Goal: Information Seeking & Learning: Learn about a topic

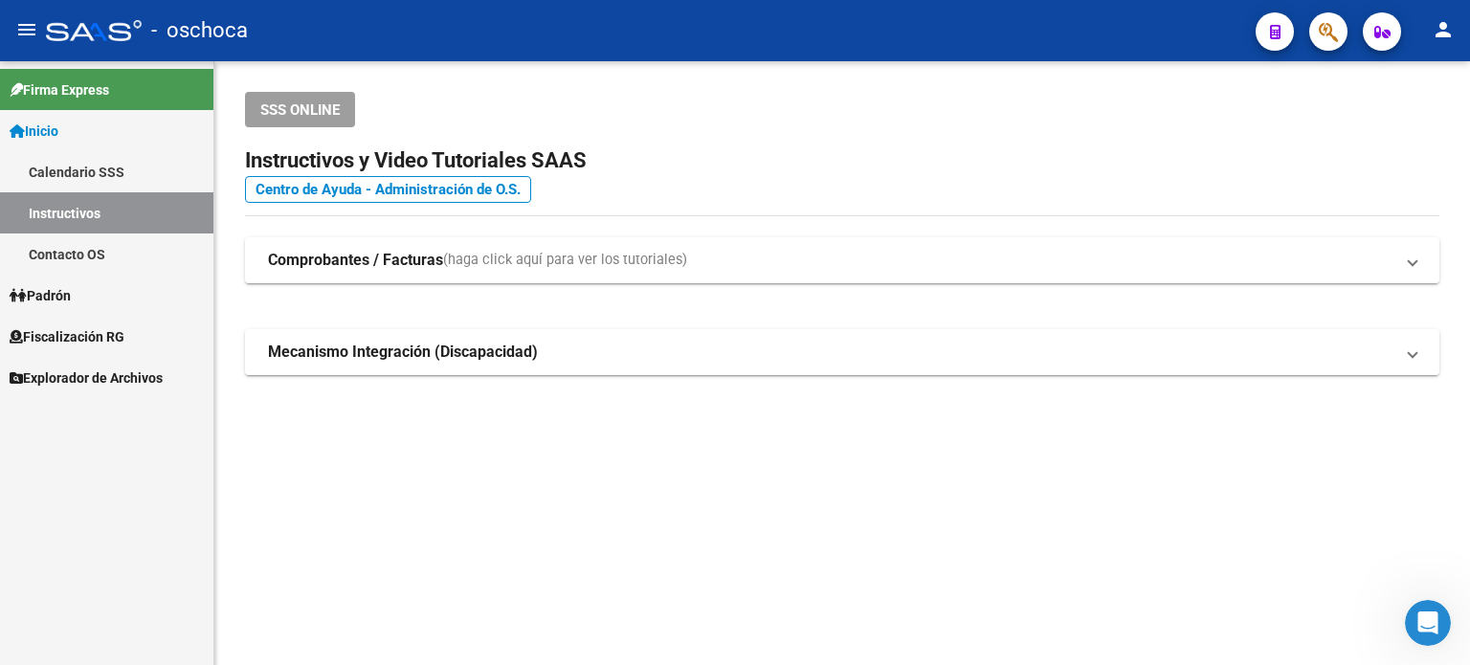
click at [91, 329] on span "Fiscalización RG" at bounding box center [67, 336] width 115 height 21
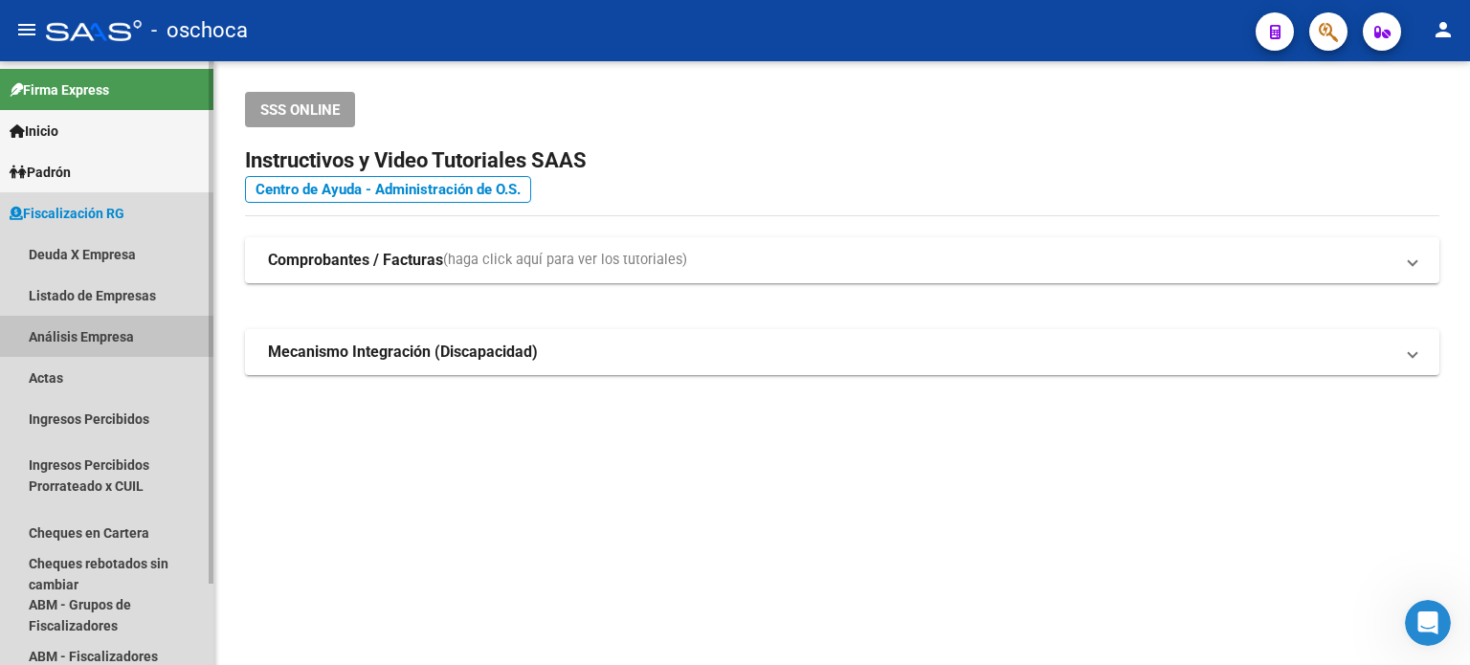
click at [92, 340] on link "Análisis Empresa" at bounding box center [106, 336] width 213 height 41
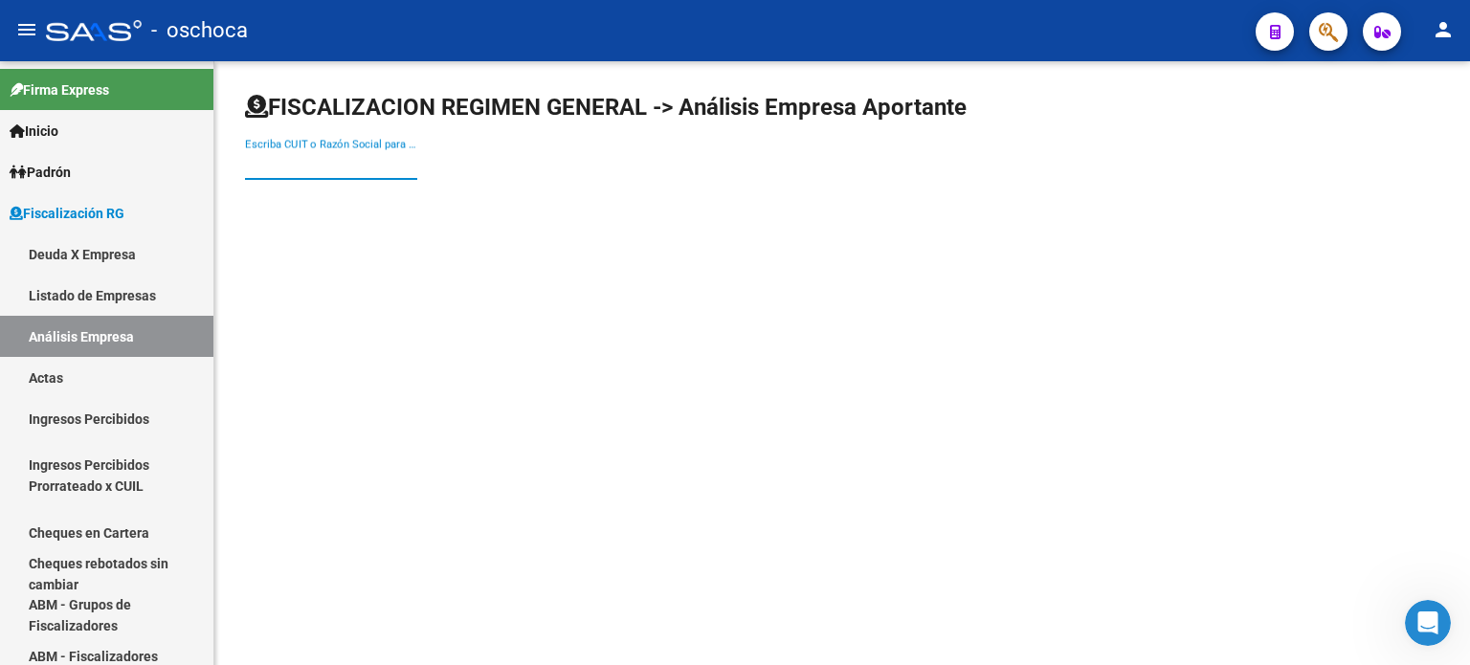
click at [253, 161] on input "Escriba CUIT o Razón Social para buscar" at bounding box center [331, 164] width 172 height 17
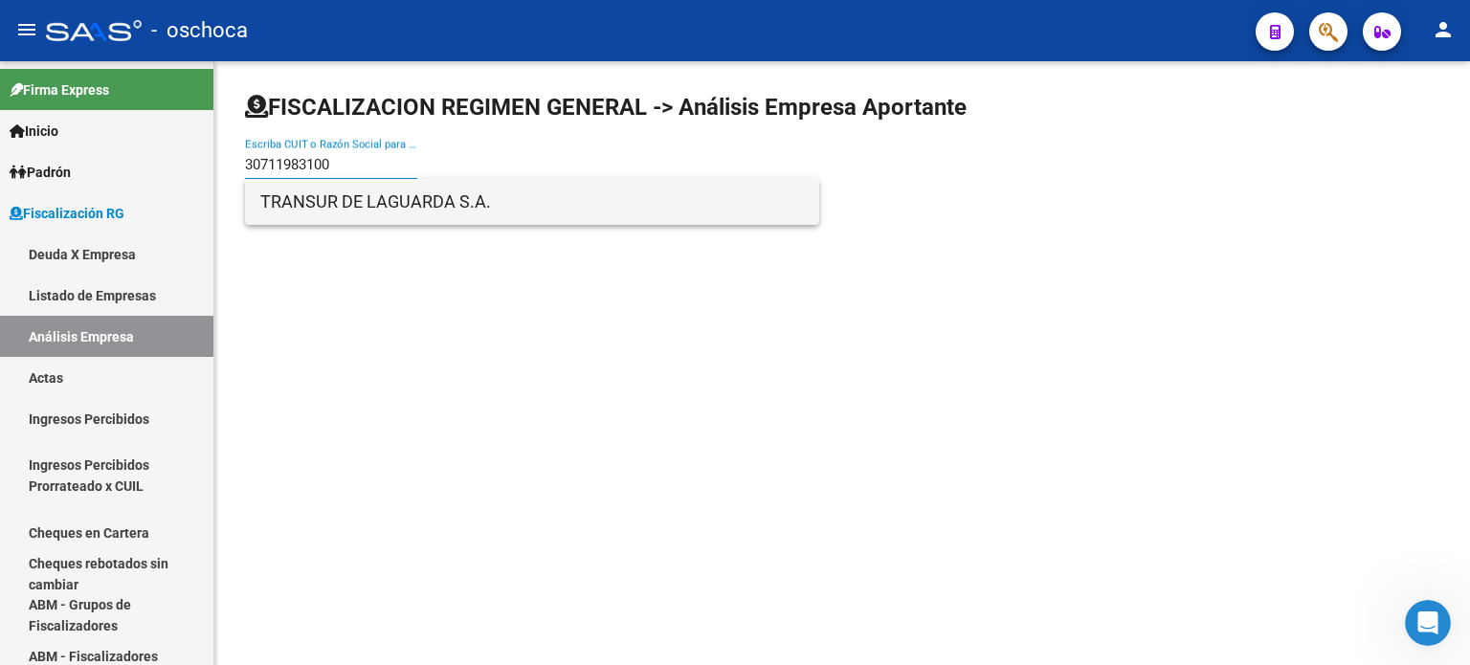
type input "30711983100"
click at [368, 206] on span "TRANSUR DE LAGUARDA S.A." at bounding box center [532, 202] width 544 height 46
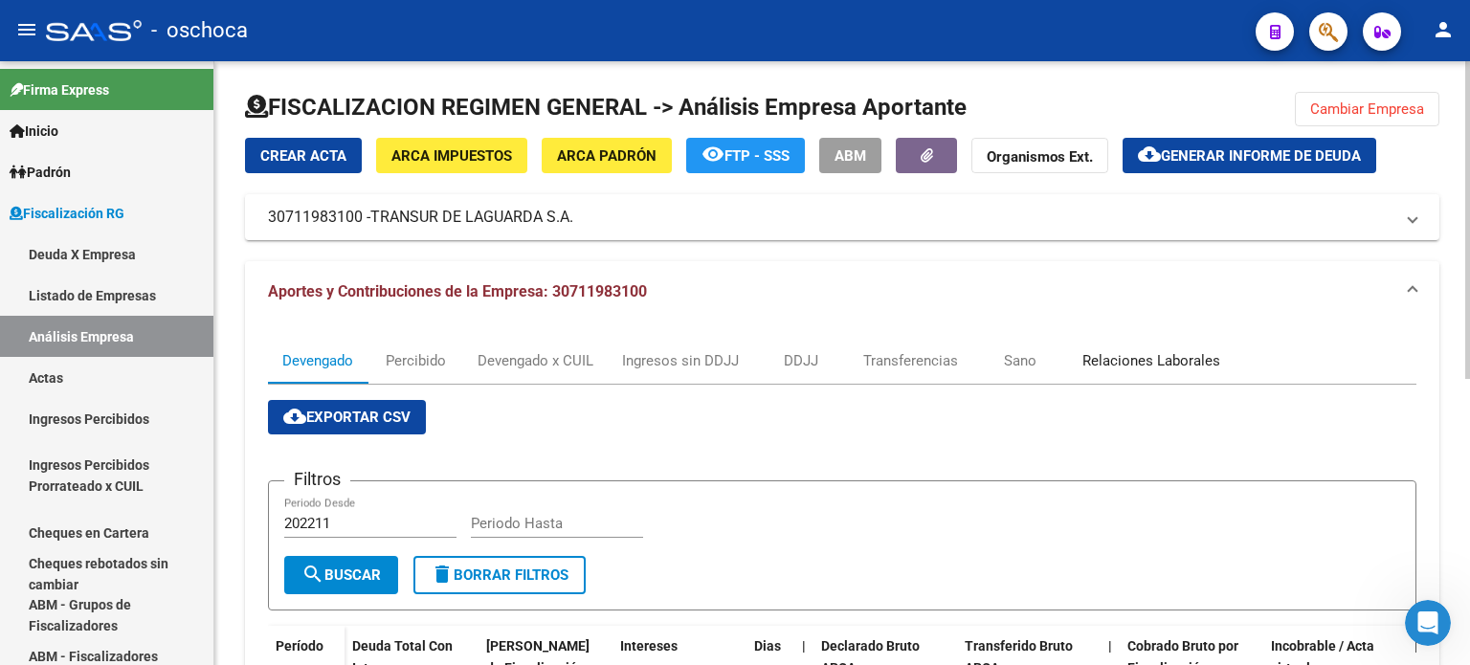
click at [1114, 357] on div "Relaciones Laborales" at bounding box center [1151, 360] width 138 height 21
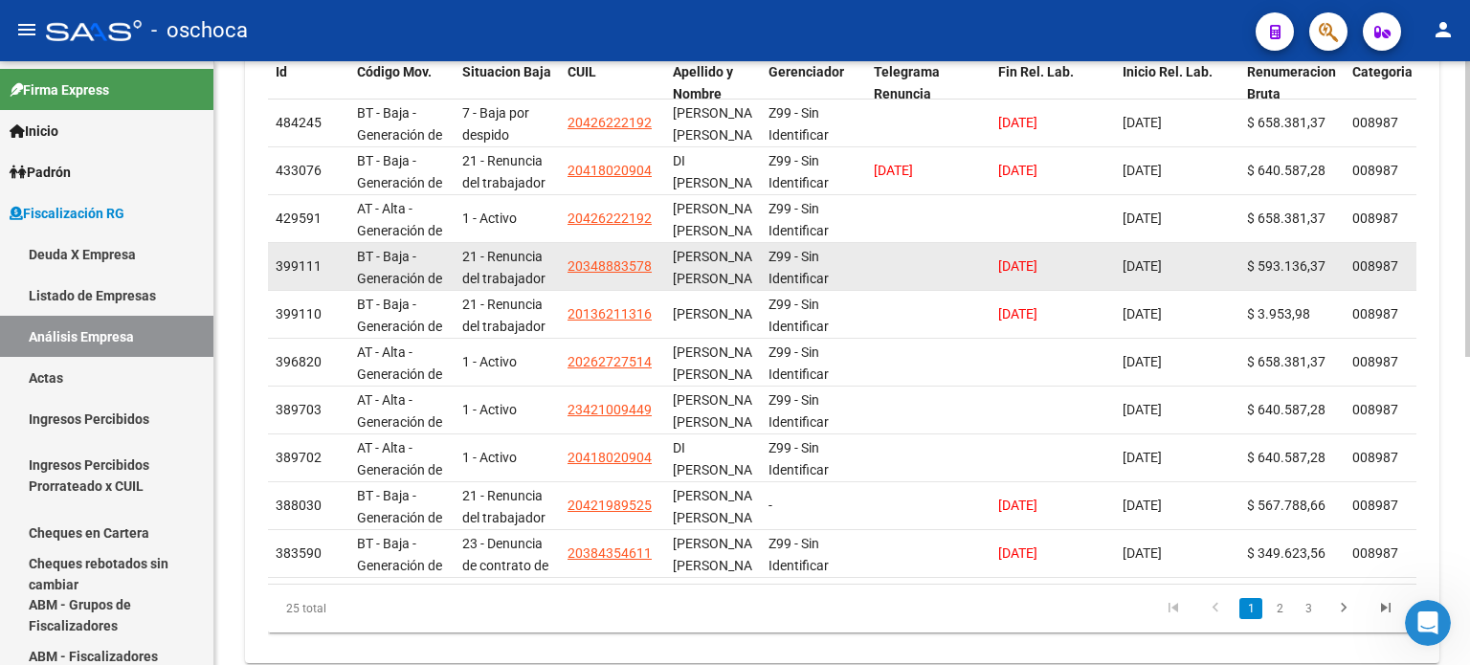
scroll to position [631, 0]
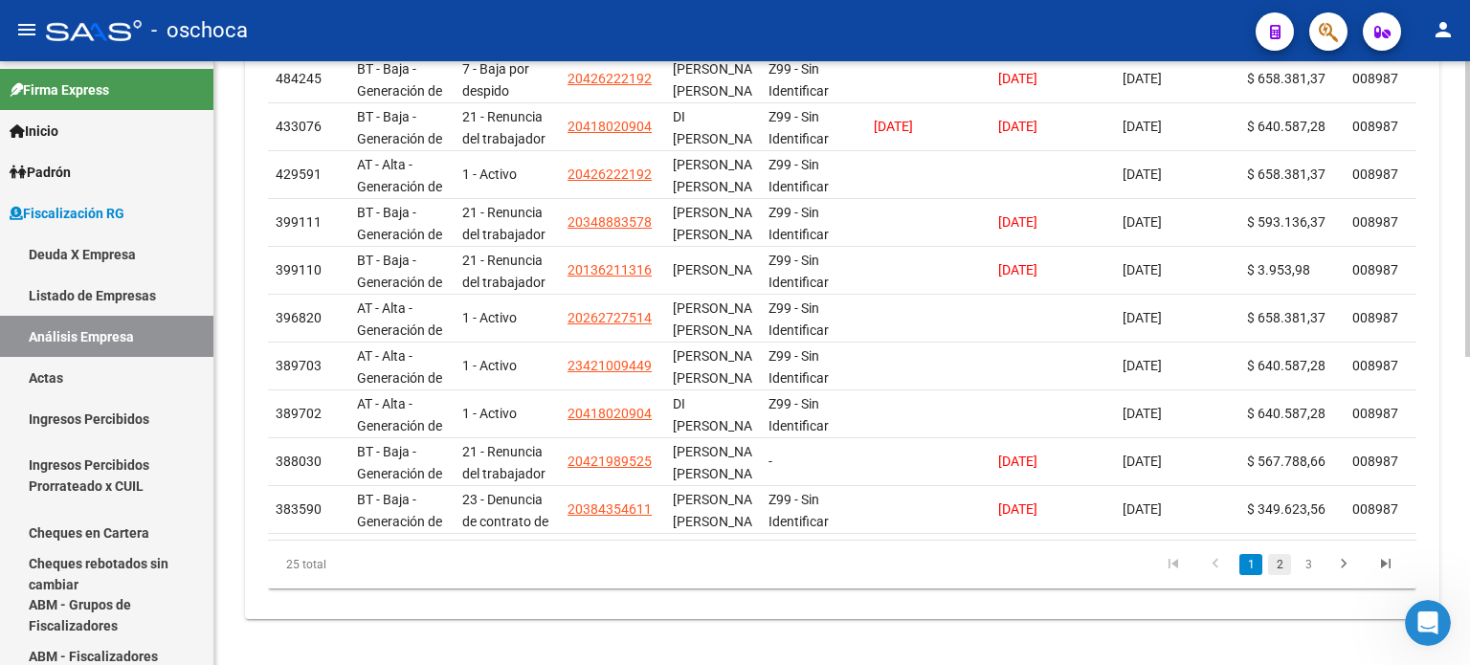
click at [1281, 566] on link "2" at bounding box center [1279, 564] width 23 height 21
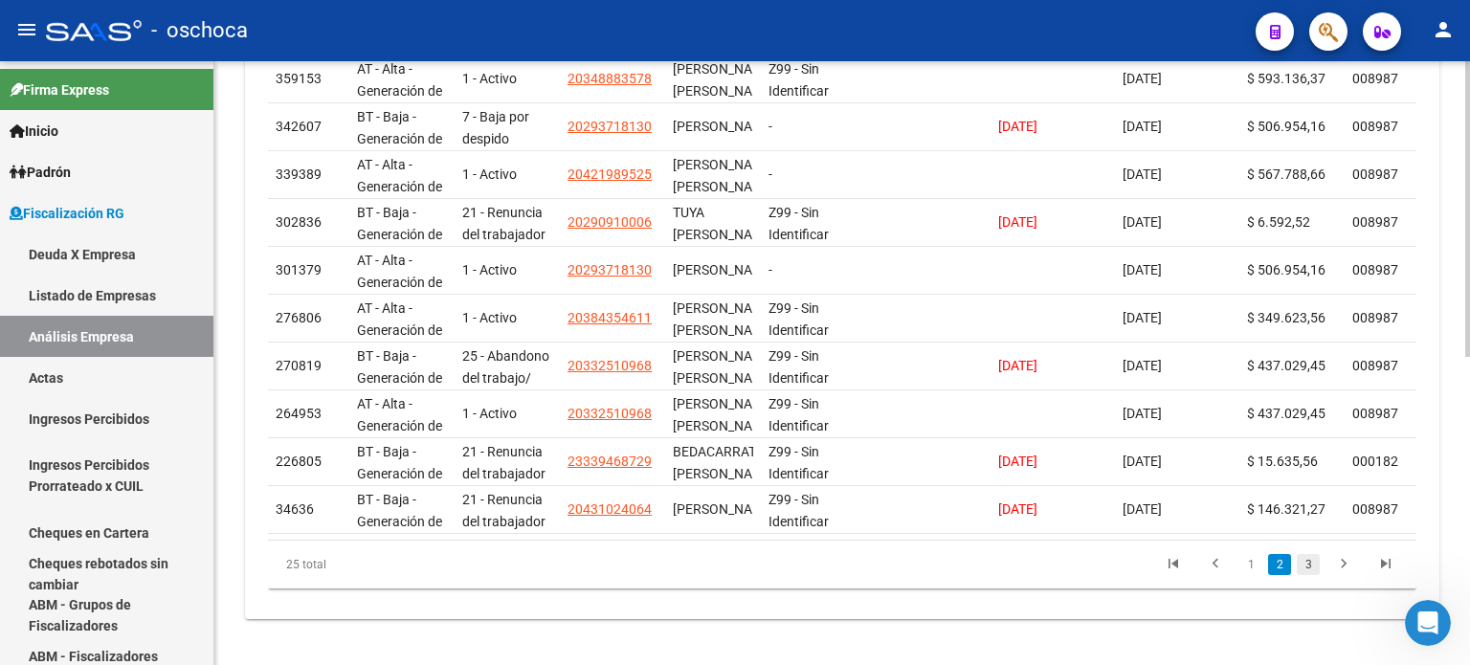
click at [1307, 567] on link "3" at bounding box center [1308, 564] width 23 height 21
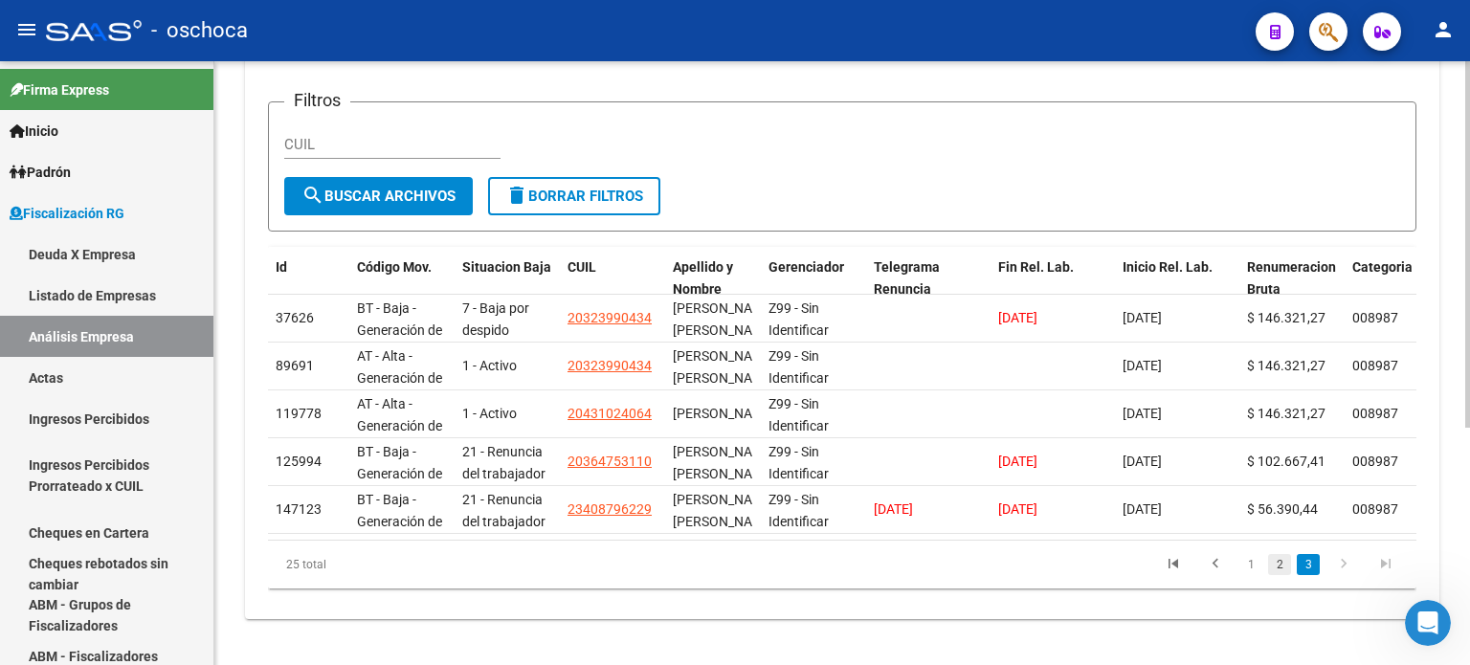
click at [1275, 563] on link "2" at bounding box center [1279, 564] width 23 height 21
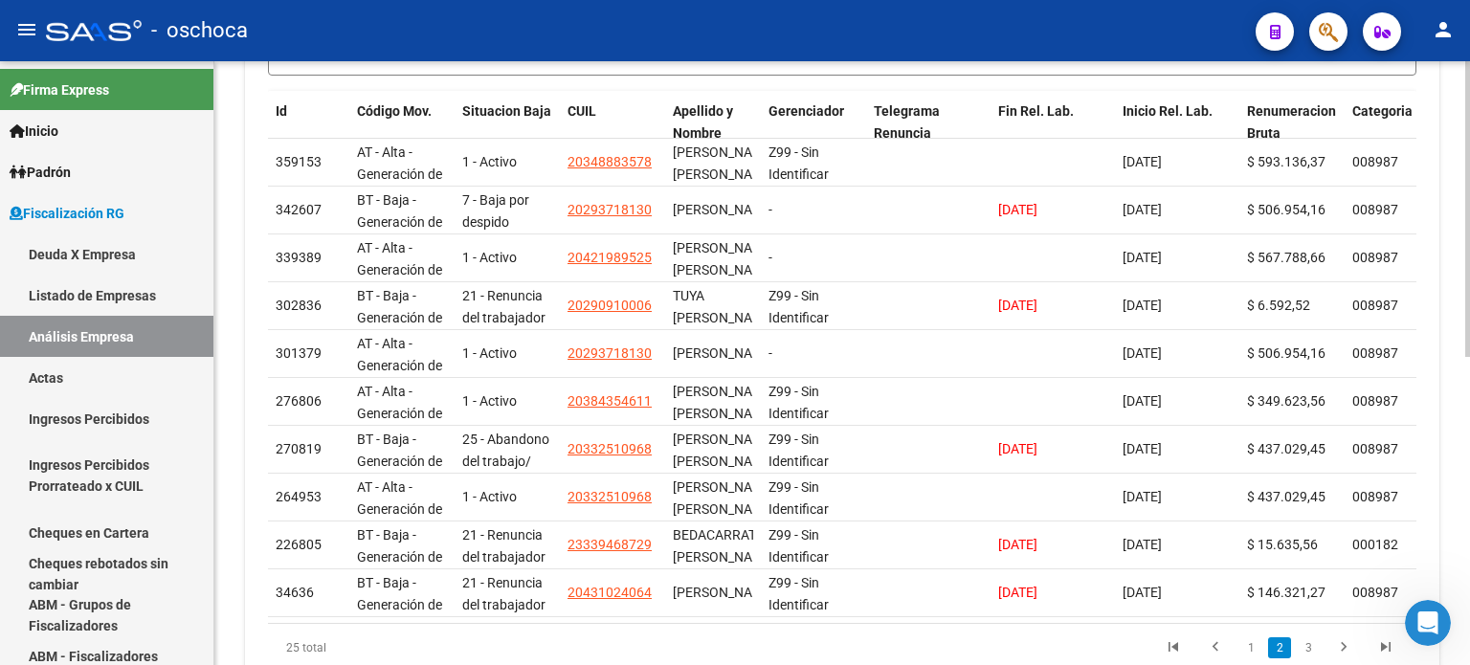
scroll to position [631, 0]
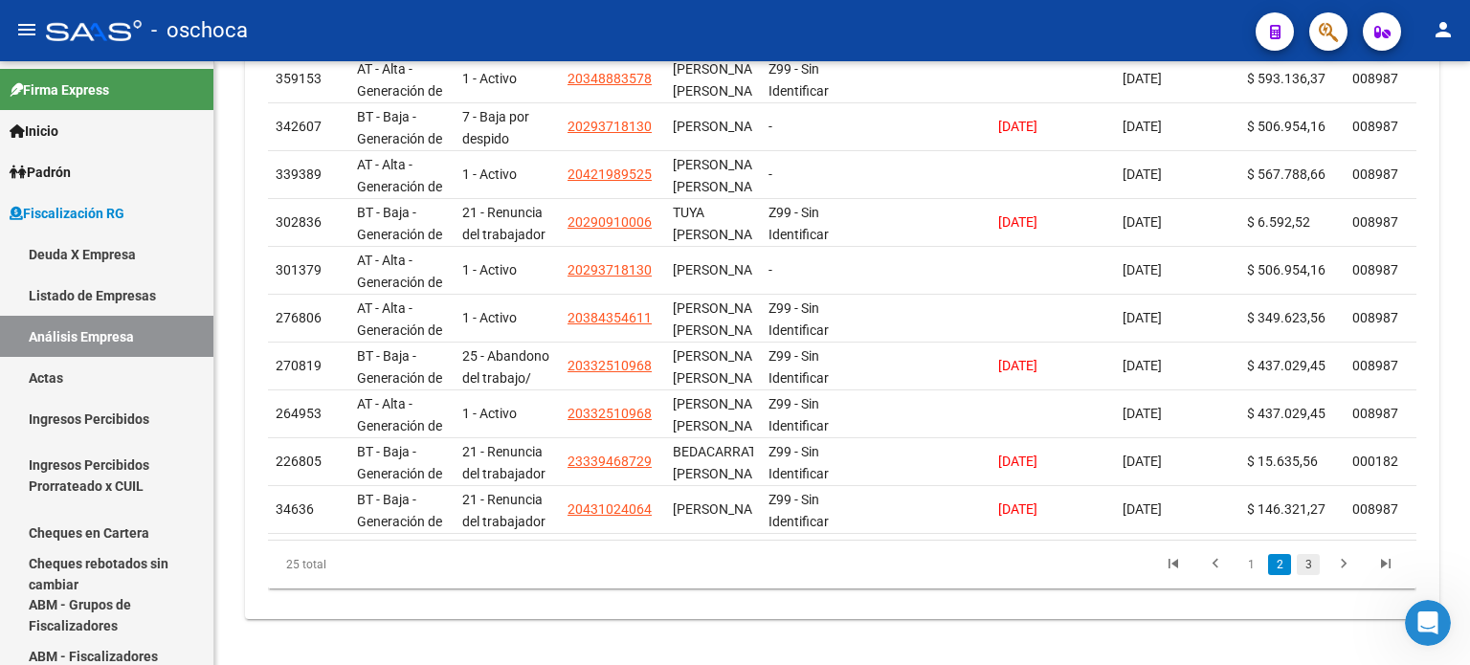
click at [1310, 565] on link "3" at bounding box center [1308, 564] width 23 height 21
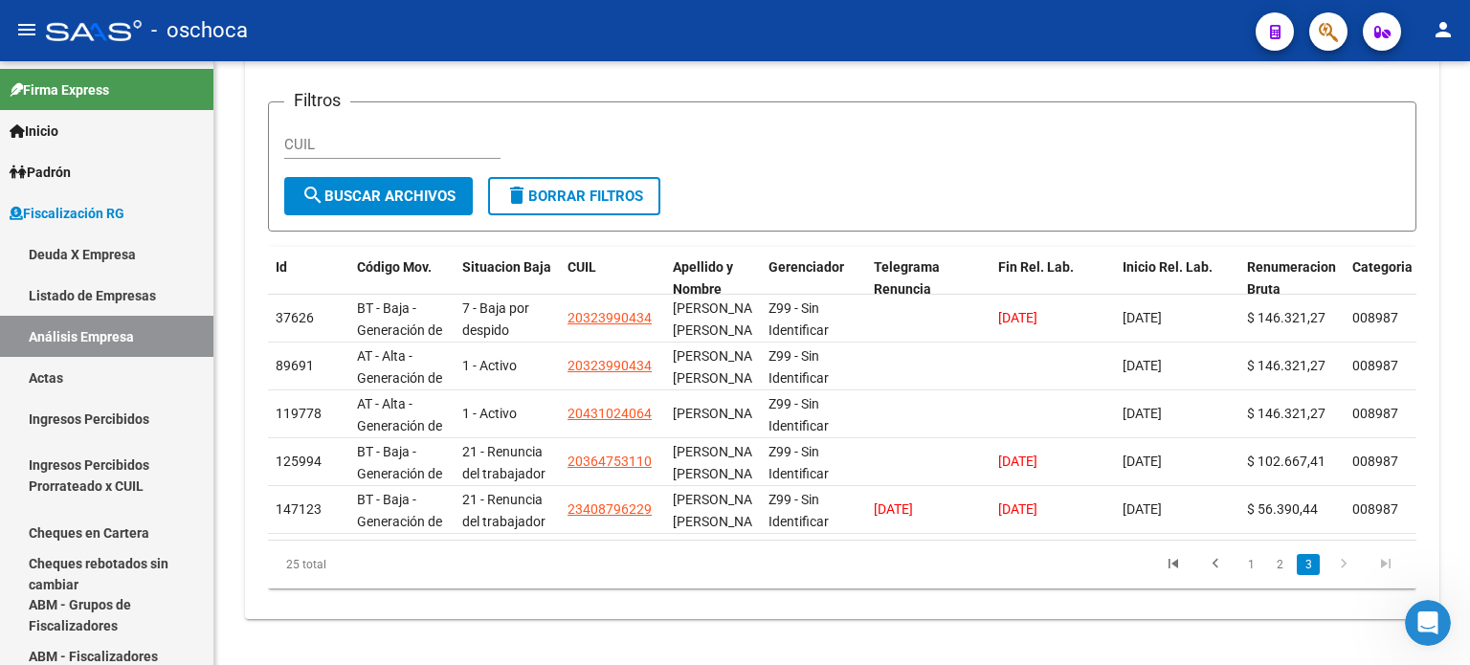
click at [1308, 567] on link "3" at bounding box center [1308, 564] width 23 height 21
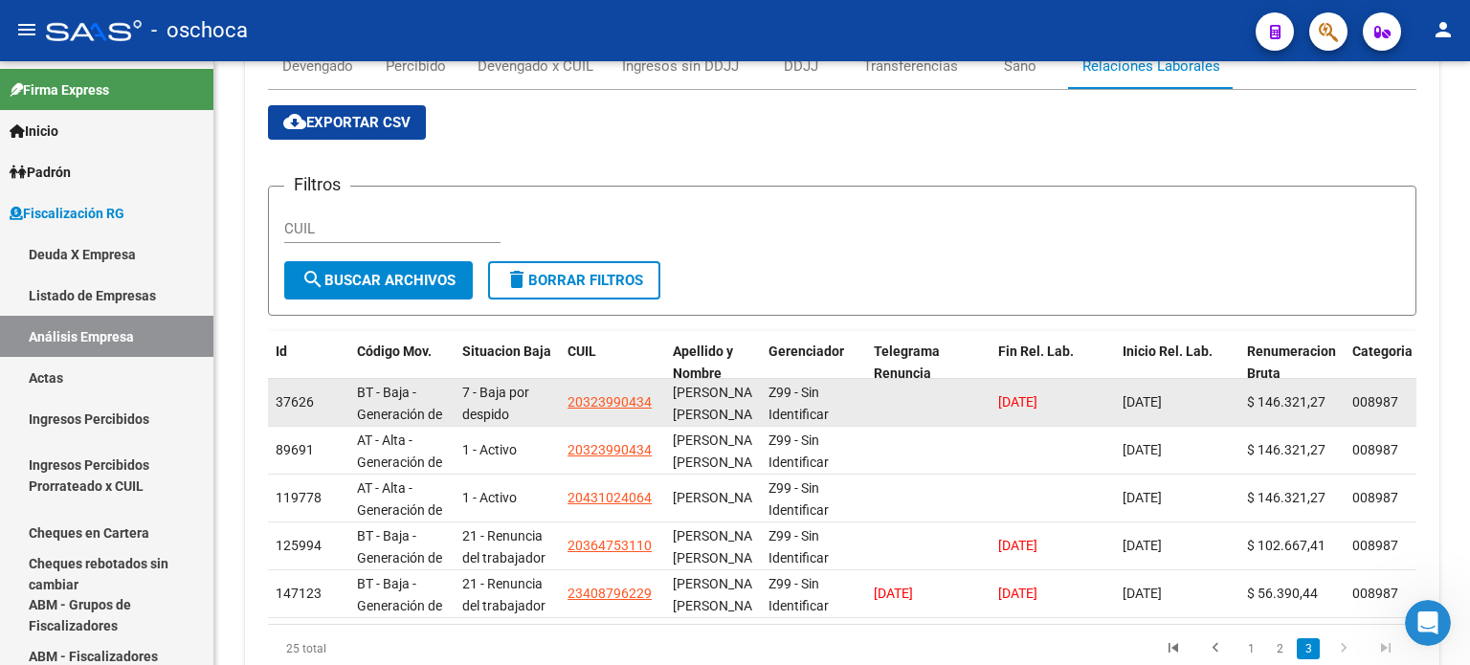
scroll to position [199, 0]
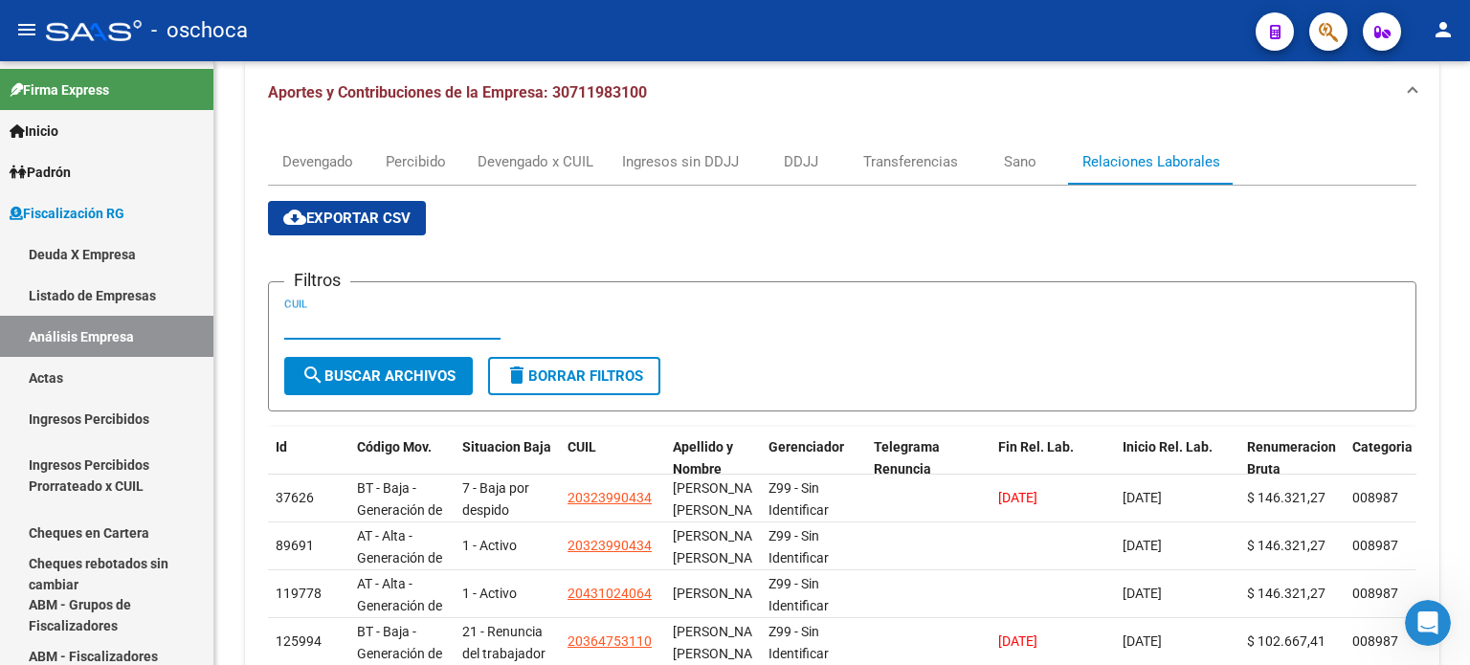
click at [288, 323] on input "CUIL" at bounding box center [392, 324] width 216 height 17
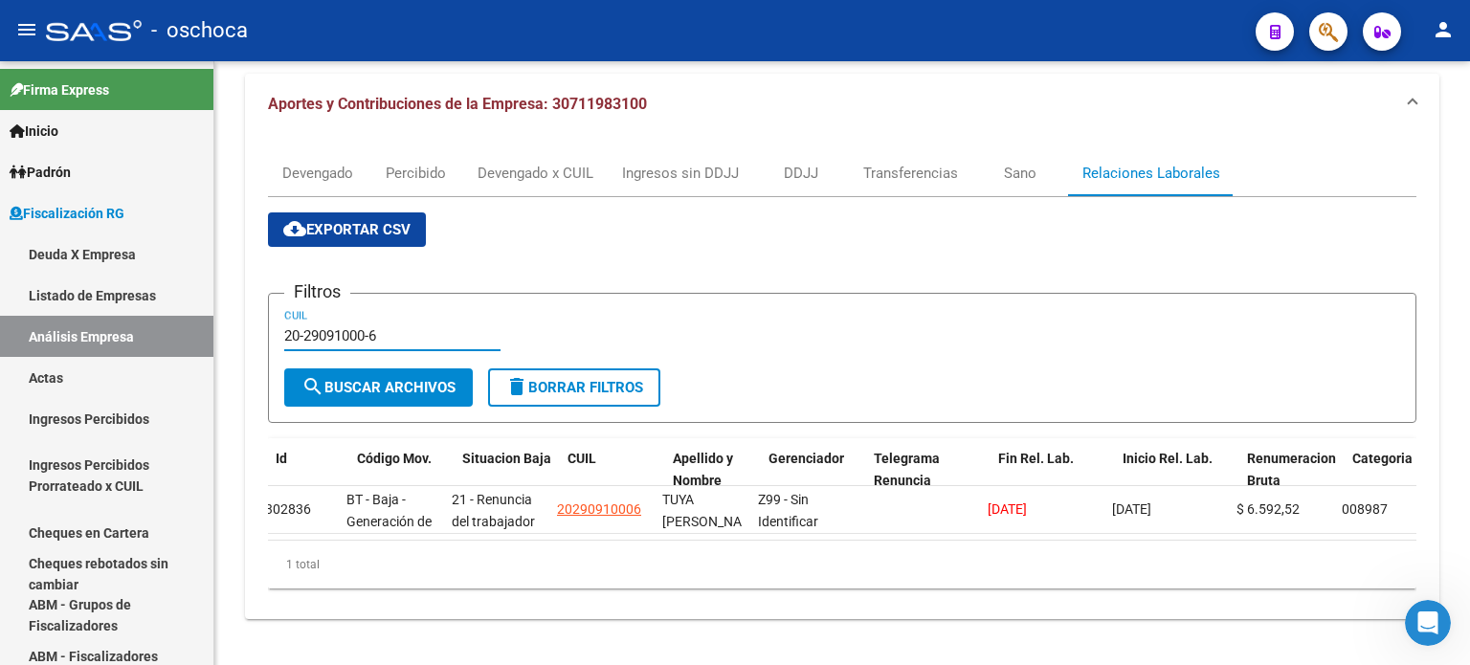
scroll to position [0, 0]
type input "20-29091000-6"
